Goal: Information Seeking & Learning: Find specific fact

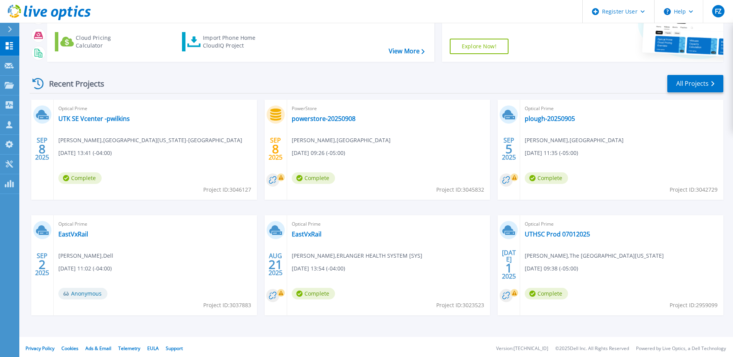
scroll to position [71, 0]
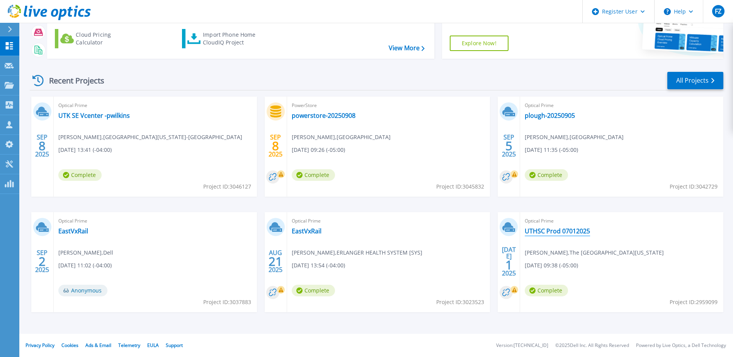
click at [543, 231] on link "UTHSC Prod 07012025" at bounding box center [556, 231] width 65 height 8
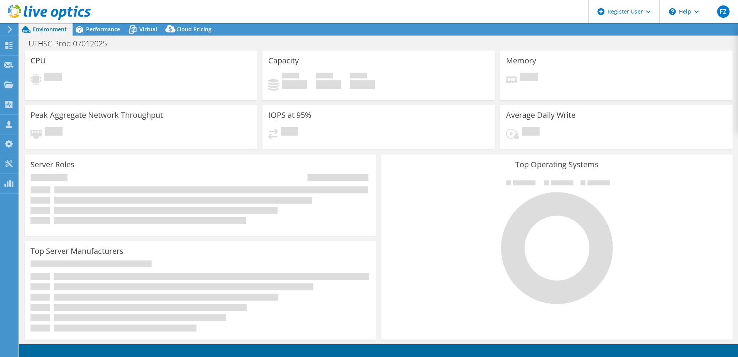
select select "USD"
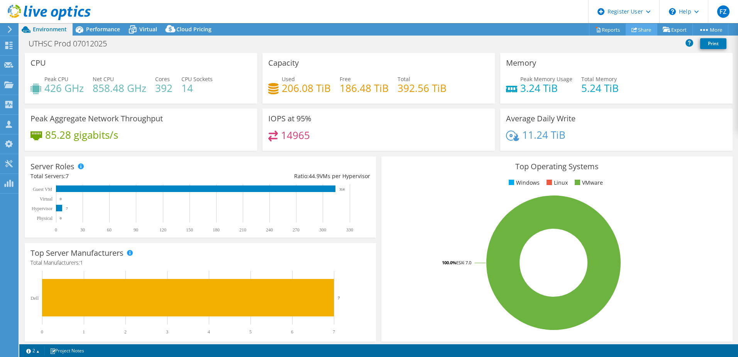
click at [635, 29] on link "Share" at bounding box center [642, 30] width 32 height 12
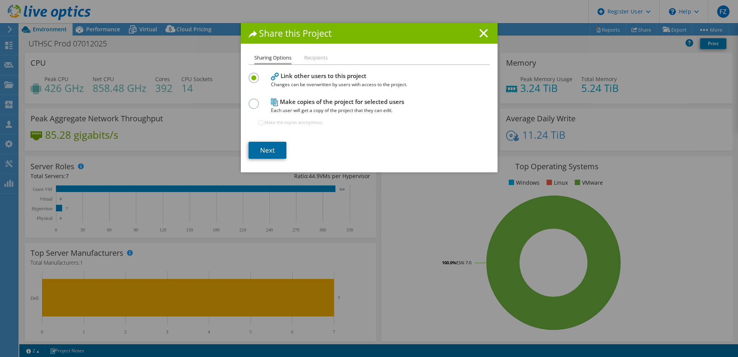
click at [274, 147] on link "Next" at bounding box center [268, 150] width 38 height 17
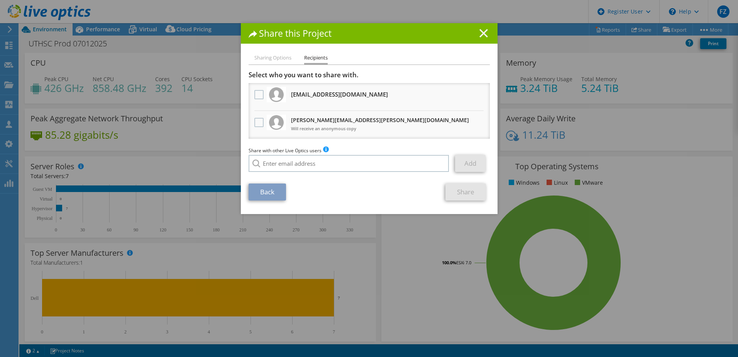
click at [480, 31] on line at bounding box center [484, 33] width 8 height 8
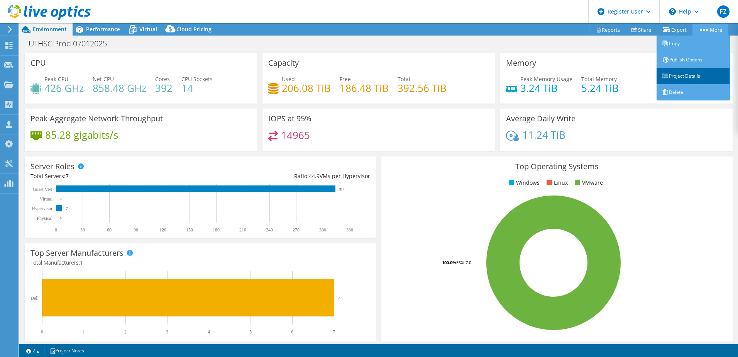
click at [669, 76] on link "Project Details" at bounding box center [693, 76] width 73 height 16
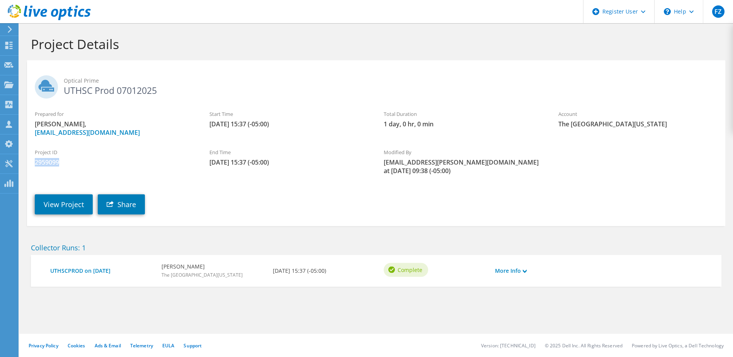
drag, startPoint x: 59, startPoint y: 163, endPoint x: 34, endPoint y: 167, distance: 25.8
click at [34, 167] on div "Project ID 2959099" at bounding box center [114, 157] width 175 height 26
drag, startPoint x: 34, startPoint y: 167, endPoint x: 54, endPoint y: 163, distance: 20.8
copy span "2959099"
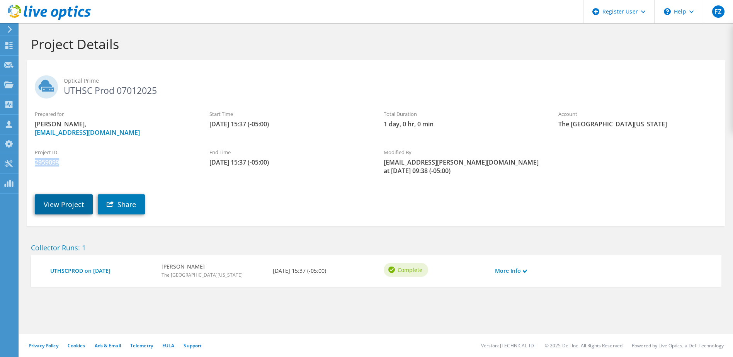
click at [85, 205] on link "View Project" at bounding box center [64, 204] width 58 height 20
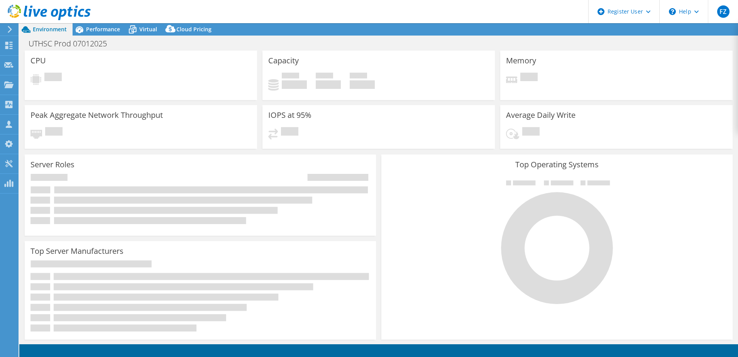
select select "USD"
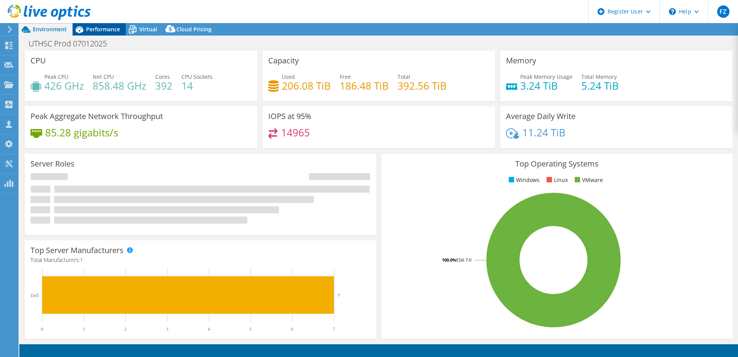
click at [105, 29] on span "Performance" at bounding box center [103, 28] width 34 height 7
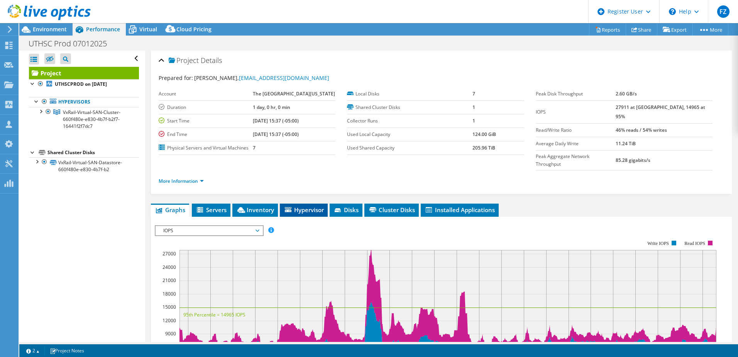
click at [304, 209] on span "Hypervisor" at bounding box center [304, 210] width 40 height 8
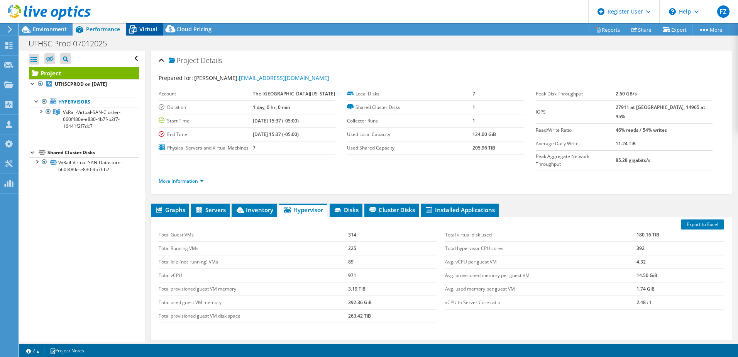
click at [143, 30] on span "Virtual" at bounding box center [148, 28] width 18 height 7
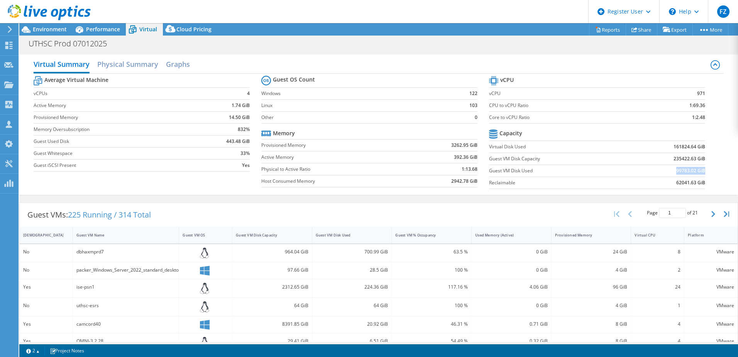
drag, startPoint x: 672, startPoint y: 169, endPoint x: 699, endPoint y: 170, distance: 27.8
click at [699, 170] on b "99783.02 GiB" at bounding box center [691, 171] width 29 height 8
click at [107, 31] on span "Performance" at bounding box center [103, 28] width 34 height 7
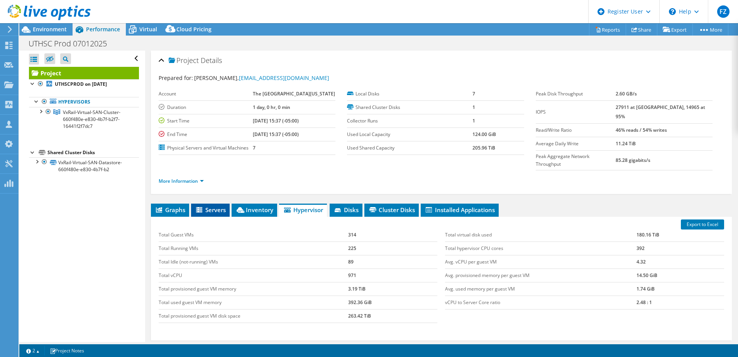
click at [216, 205] on li "Servers" at bounding box center [210, 210] width 39 height 13
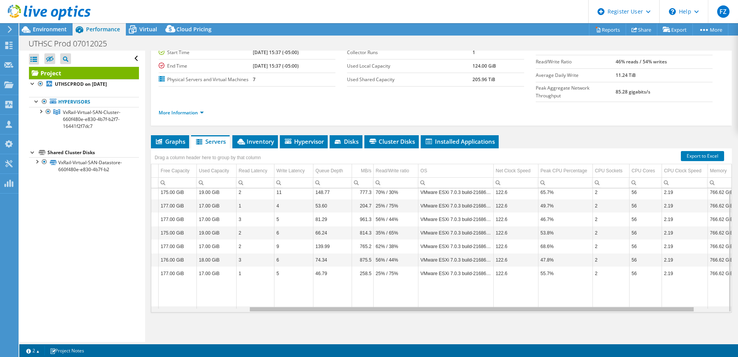
scroll to position [0, 166]
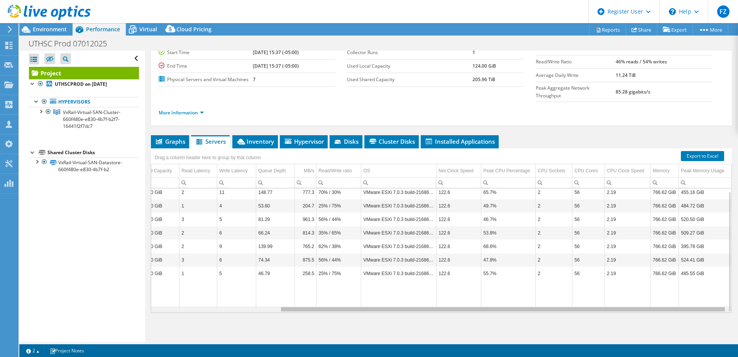
drag, startPoint x: 336, startPoint y: 309, endPoint x: 568, endPoint y: 300, distance: 232.6
click at [568, 300] on body "FZ Dell User Forrest Zeiger Ryan.Zeiger@dell.com Dell My Profile Log Out \n Hel…" at bounding box center [369, 178] width 738 height 357
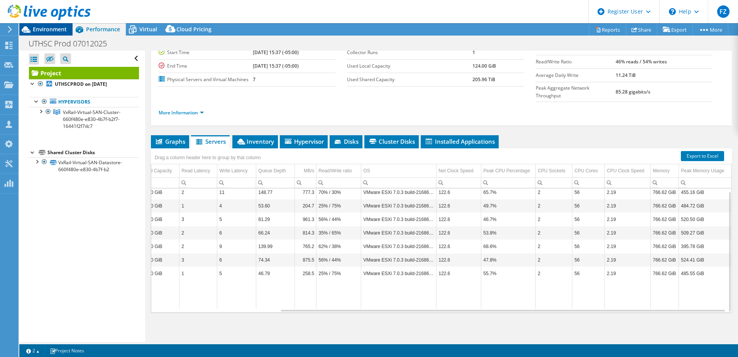
click at [38, 27] on span "Environment" at bounding box center [50, 28] width 34 height 7
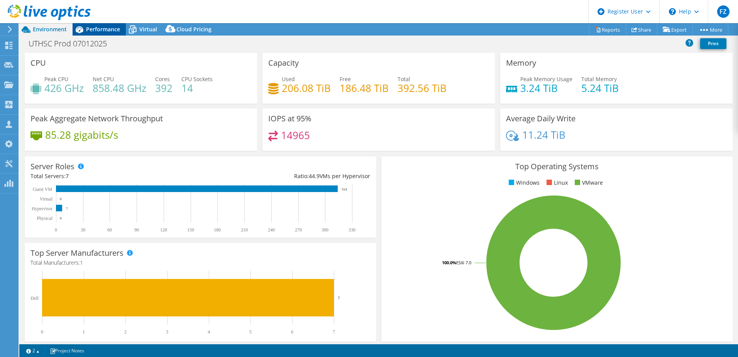
click at [98, 29] on span "Performance" at bounding box center [103, 28] width 34 height 7
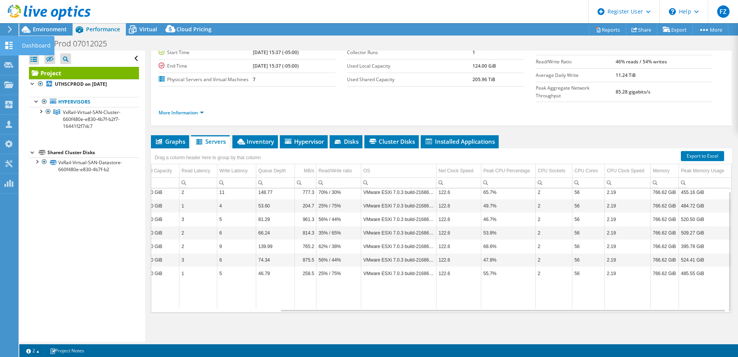
click at [6, 49] on use at bounding box center [8, 45] width 7 height 7
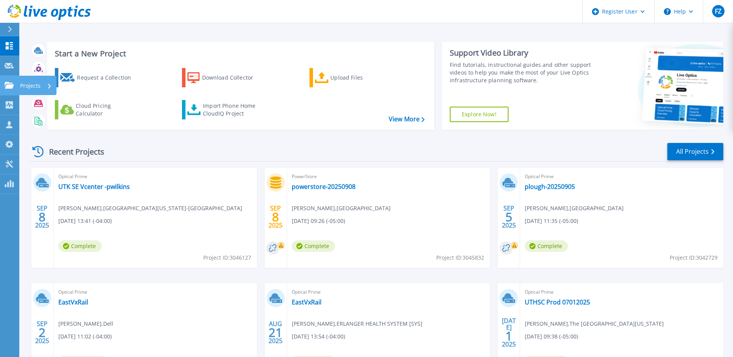
click at [6, 88] on icon at bounding box center [9, 85] width 9 height 7
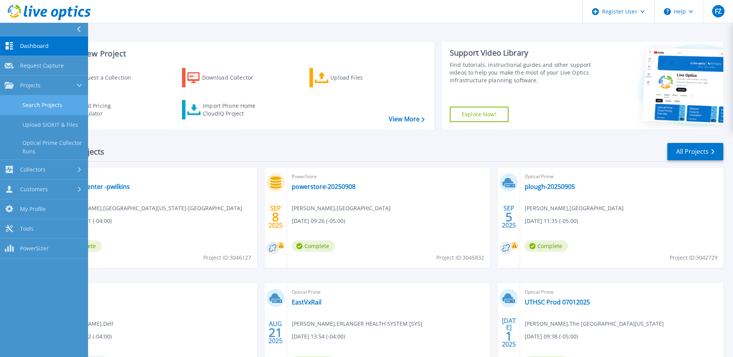
click at [27, 107] on link "Search Projects" at bounding box center [44, 105] width 88 height 20
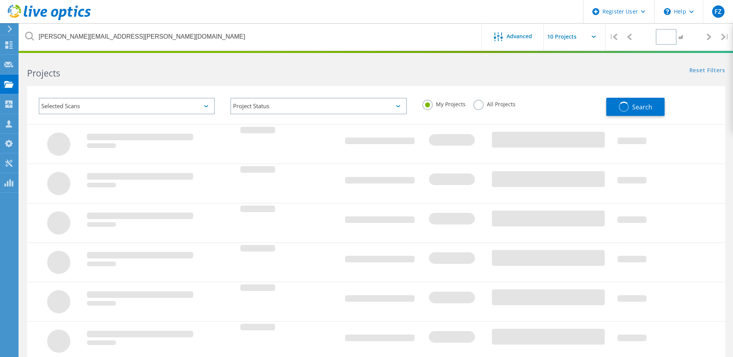
type input "1"
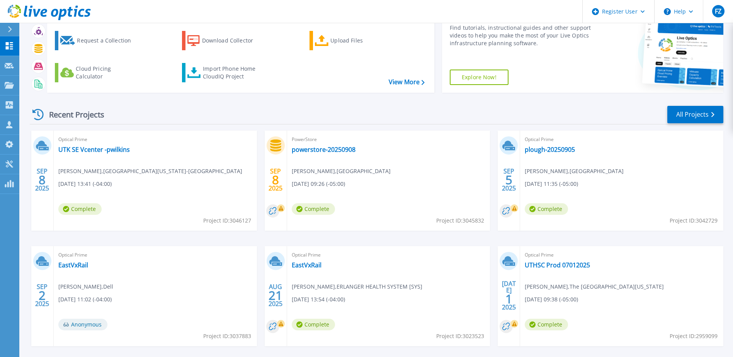
scroll to position [71, 0]
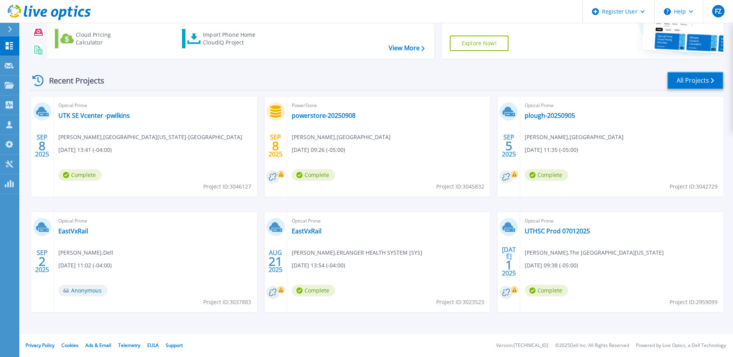
click at [681, 77] on link "All Projects" at bounding box center [695, 80] width 56 height 17
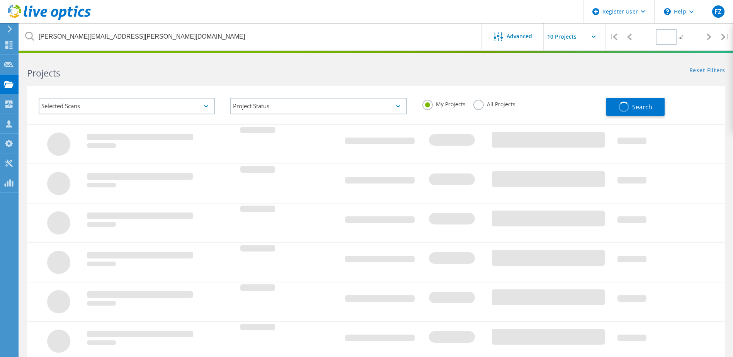
type input "1"
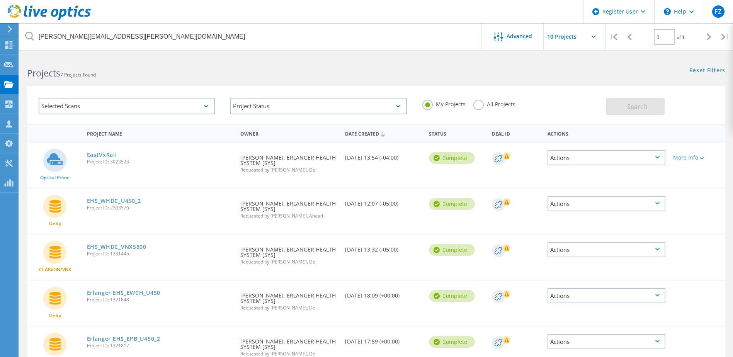
click at [479, 105] on label "All Projects" at bounding box center [494, 103] width 42 height 7
click at [0, 0] on input "All Projects" at bounding box center [0, 0] width 0 height 0
click at [635, 109] on span "Search" at bounding box center [637, 106] width 20 height 8
click at [7, 46] on use at bounding box center [8, 44] width 7 height 7
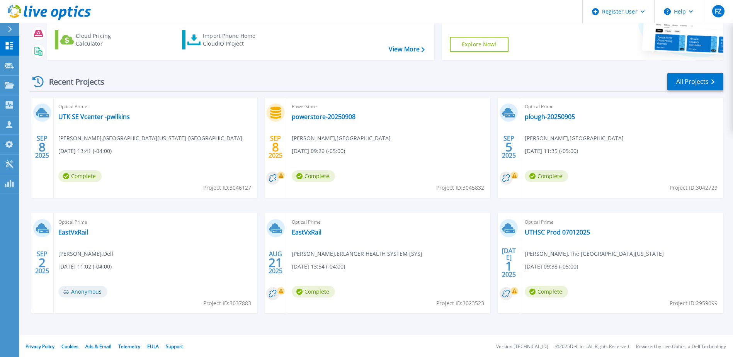
scroll to position [71, 0]
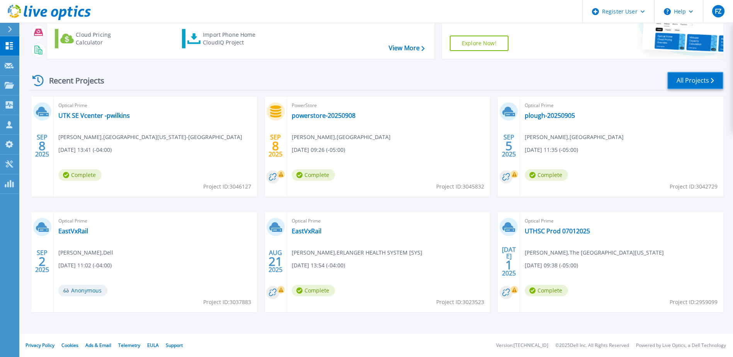
click at [682, 76] on link "All Projects" at bounding box center [695, 80] width 56 height 17
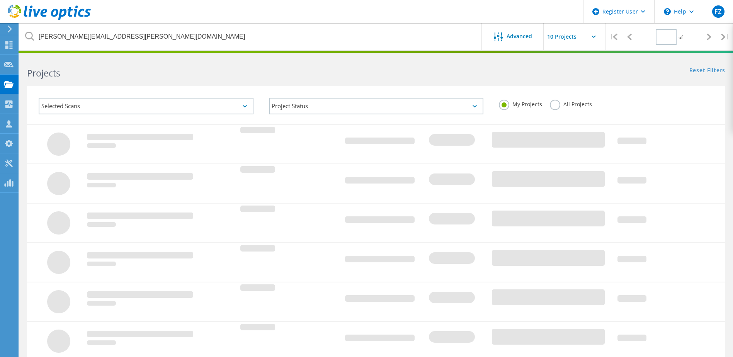
type input "1"
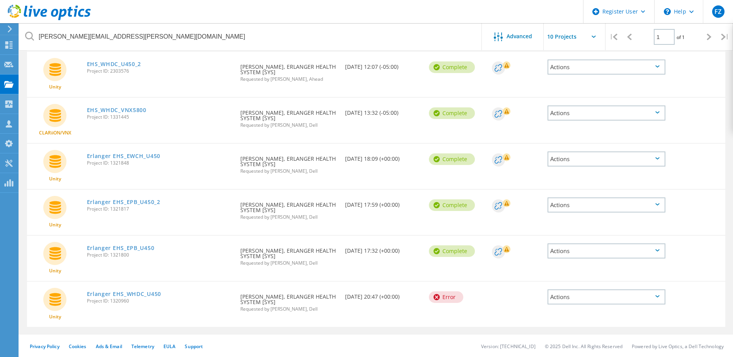
scroll to position [137, 0]
click at [708, 37] on icon at bounding box center [708, 37] width 5 height 7
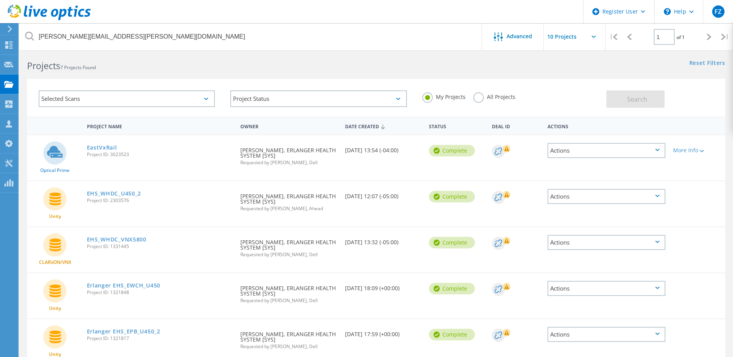
scroll to position [0, 0]
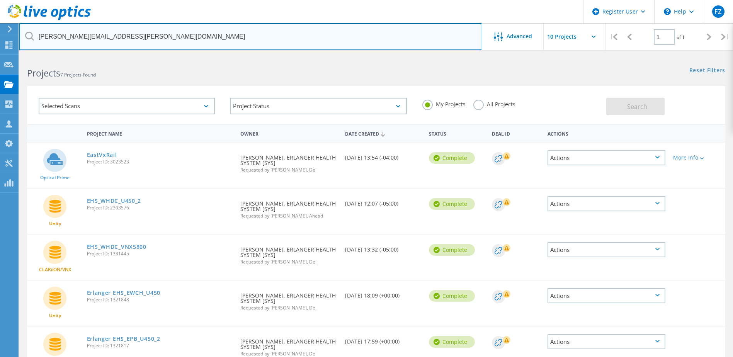
drag, startPoint x: 346, startPoint y: 39, endPoint x: -2, endPoint y: 41, distance: 347.6
click at [0, 41] on html "Register User \n Help Explore Helpful Articles Contact Support FZ Dell User [PE…" at bounding box center [366, 247] width 733 height 494
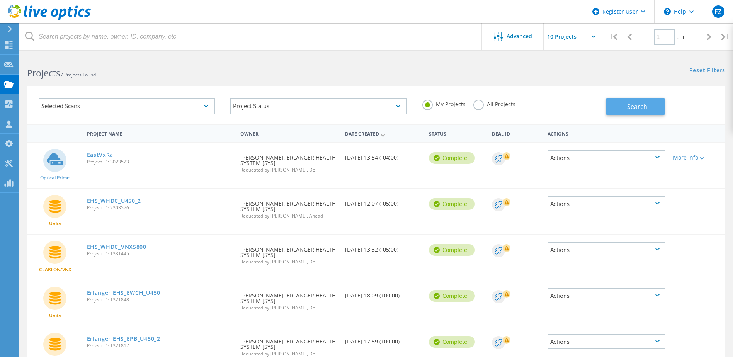
click at [630, 110] on span "Search" at bounding box center [637, 106] width 20 height 8
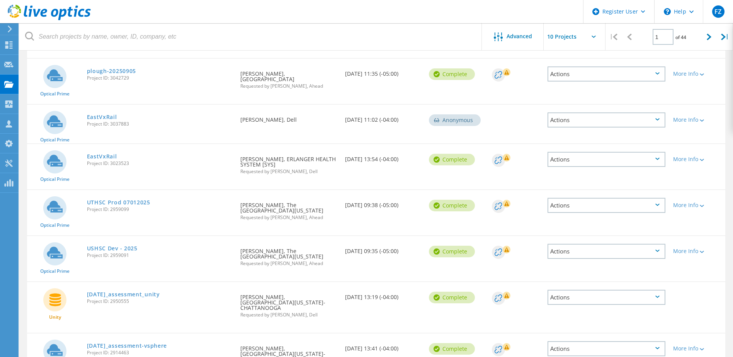
scroll to position [193, 0]
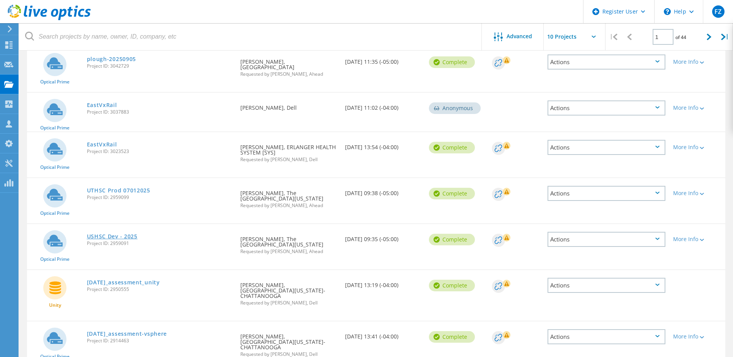
click at [110, 234] on link "USHSC Dev - 2025" at bounding box center [112, 236] width 51 height 5
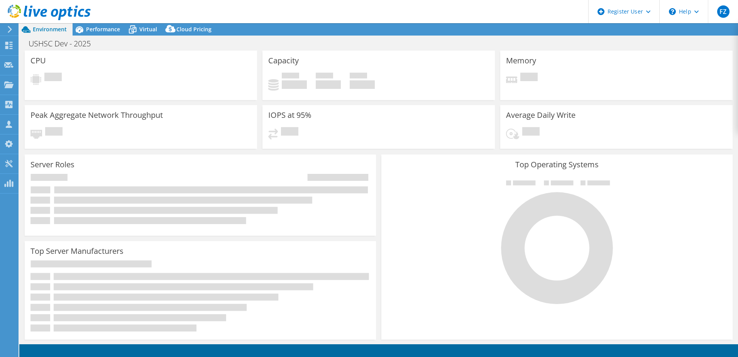
select select "USD"
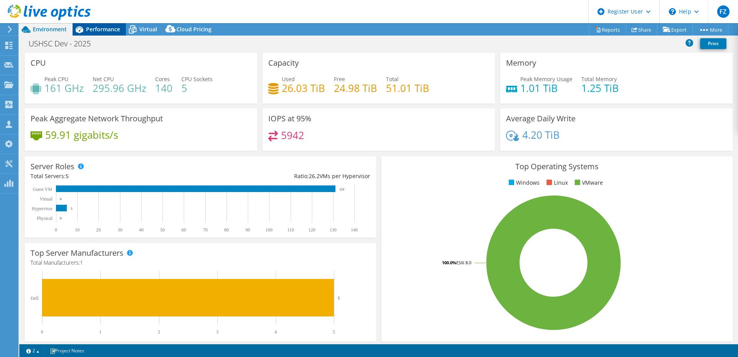
click at [97, 29] on span "Performance" at bounding box center [103, 28] width 34 height 7
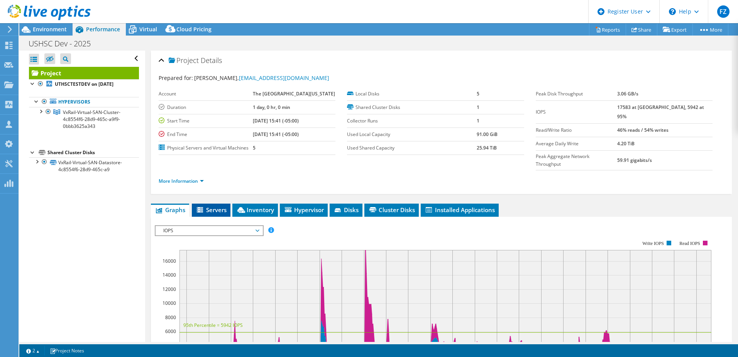
click at [218, 212] on span "Servers" at bounding box center [211, 210] width 31 height 8
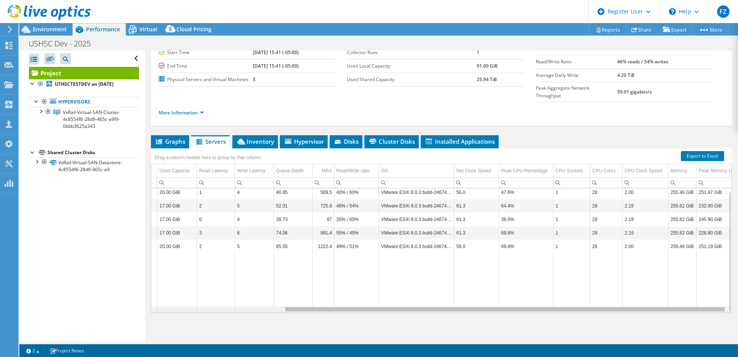
scroll to position [0, 173]
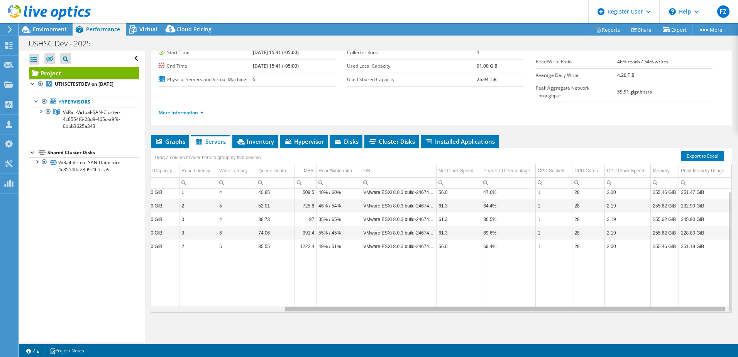
drag, startPoint x: 321, startPoint y: 310, endPoint x: 533, endPoint y: 303, distance: 211.8
click at [533, 303] on body "FZ Dell User Forrest Zeiger Ryan.Zeiger@dell.com Dell My Profile Log Out \n Hel…" at bounding box center [369, 178] width 738 height 357
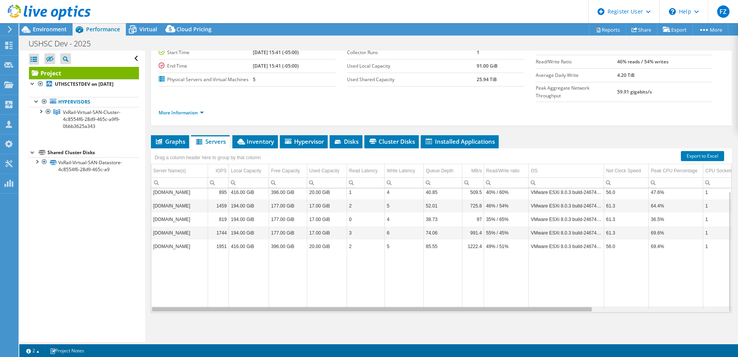
drag, startPoint x: 329, startPoint y: 309, endPoint x: 123, endPoint y: 309, distance: 206.2
click at [123, 309] on body "FZ Dell User Forrest Zeiger Ryan.Zeiger@dell.com Dell My Profile Log Out \n Hel…" at bounding box center [369, 178] width 738 height 357
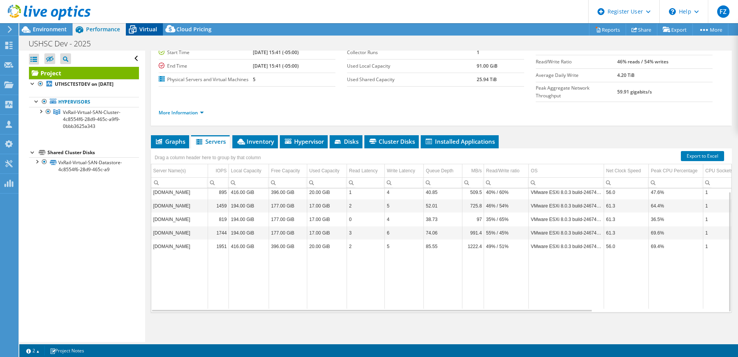
click at [132, 24] on icon at bounding box center [133, 30] width 14 height 14
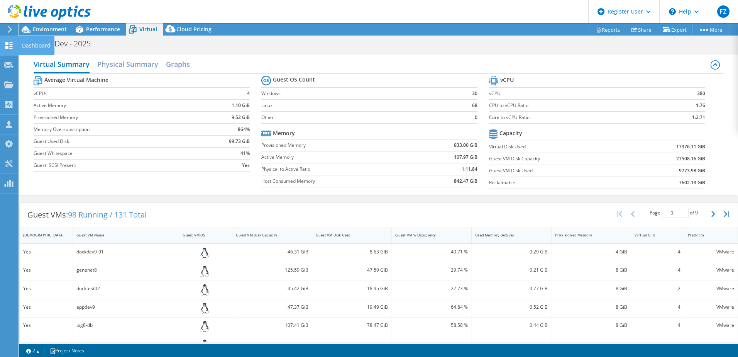
click at [7, 42] on use at bounding box center [8, 45] width 7 height 7
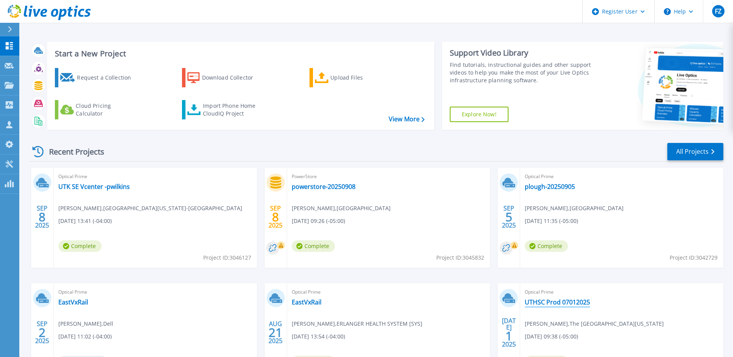
click at [555, 301] on link "UTHSC Prod 07012025" at bounding box center [556, 302] width 65 height 8
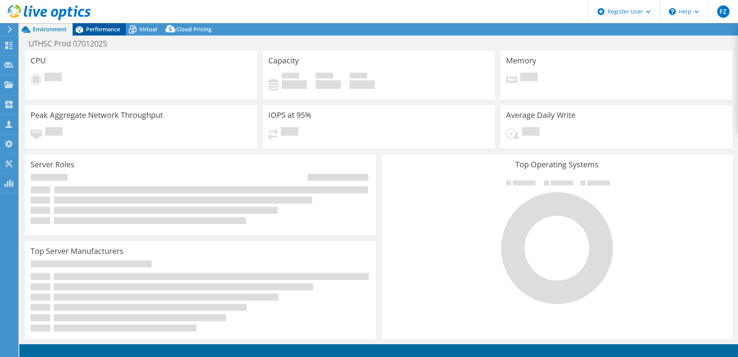
select select "USD"
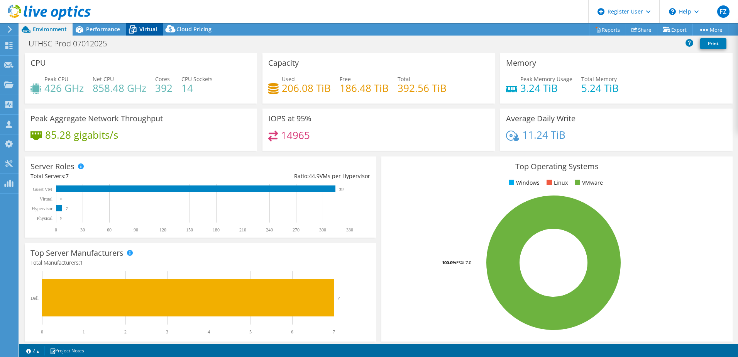
click at [146, 29] on span "Virtual" at bounding box center [148, 28] width 18 height 7
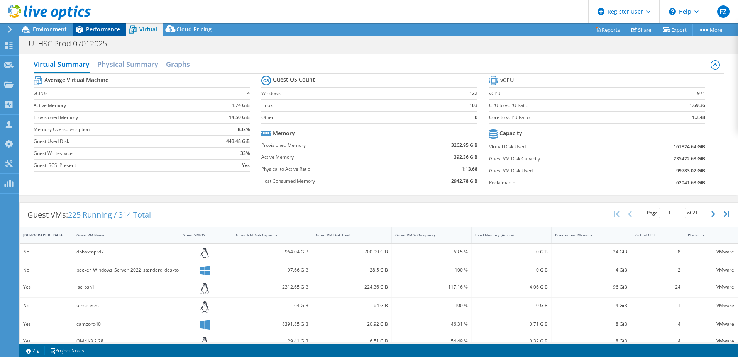
click at [97, 31] on span "Performance" at bounding box center [103, 28] width 34 height 7
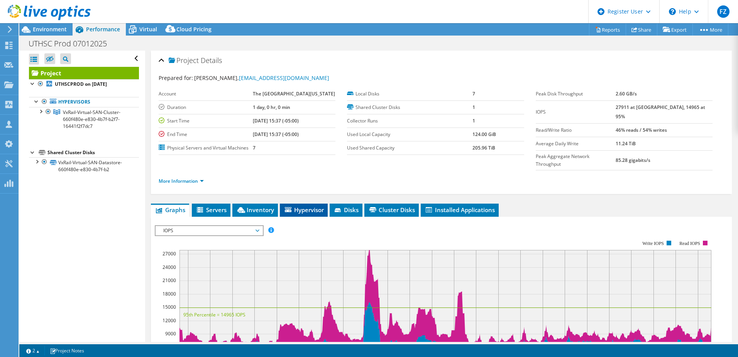
click at [302, 209] on span "Hypervisor" at bounding box center [304, 210] width 40 height 8
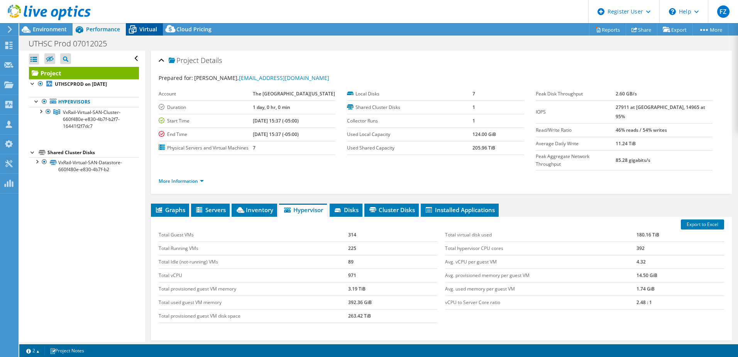
click at [145, 32] on span "Virtual" at bounding box center [148, 28] width 18 height 7
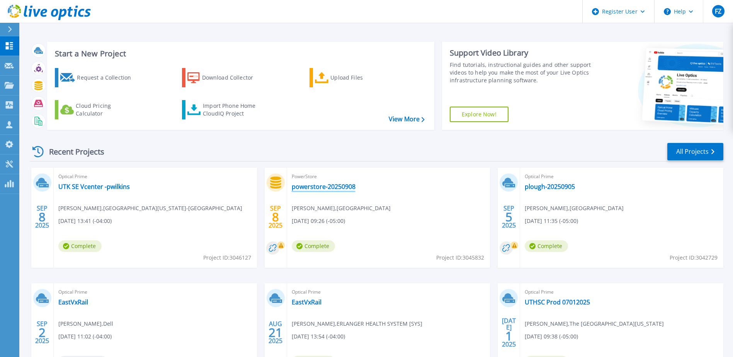
click at [337, 185] on link "powerstore-20250908" at bounding box center [324, 187] width 64 height 8
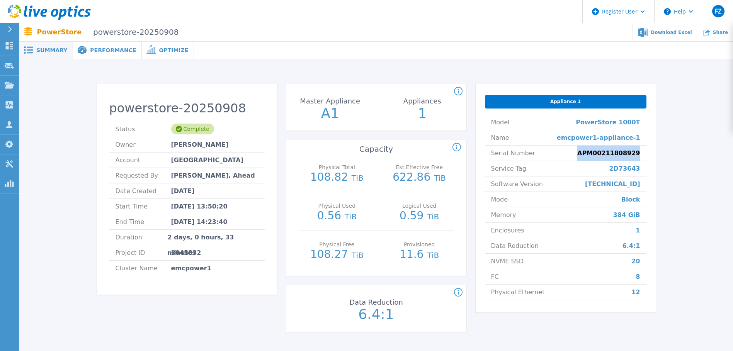
drag, startPoint x: 639, startPoint y: 153, endPoint x: 587, endPoint y: 154, distance: 51.4
click at [587, 154] on li "Serial Number APM00211808929" at bounding box center [565, 153] width 161 height 15
drag, startPoint x: 587, startPoint y: 154, endPoint x: 615, endPoint y: 152, distance: 27.5
copy span "APM00211808929"
